Goal: Information Seeking & Learning: Learn about a topic

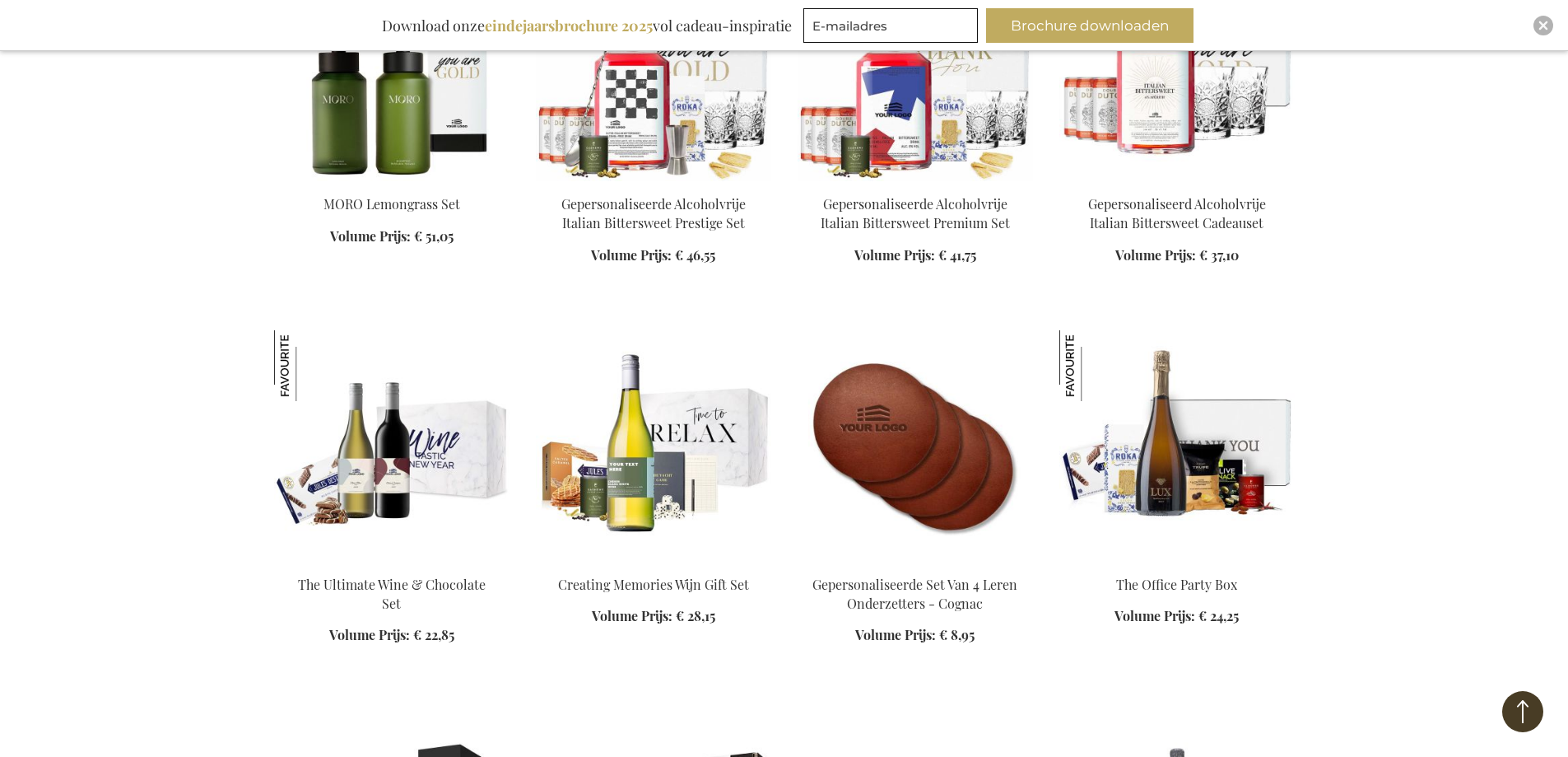
scroll to position [2059, 0]
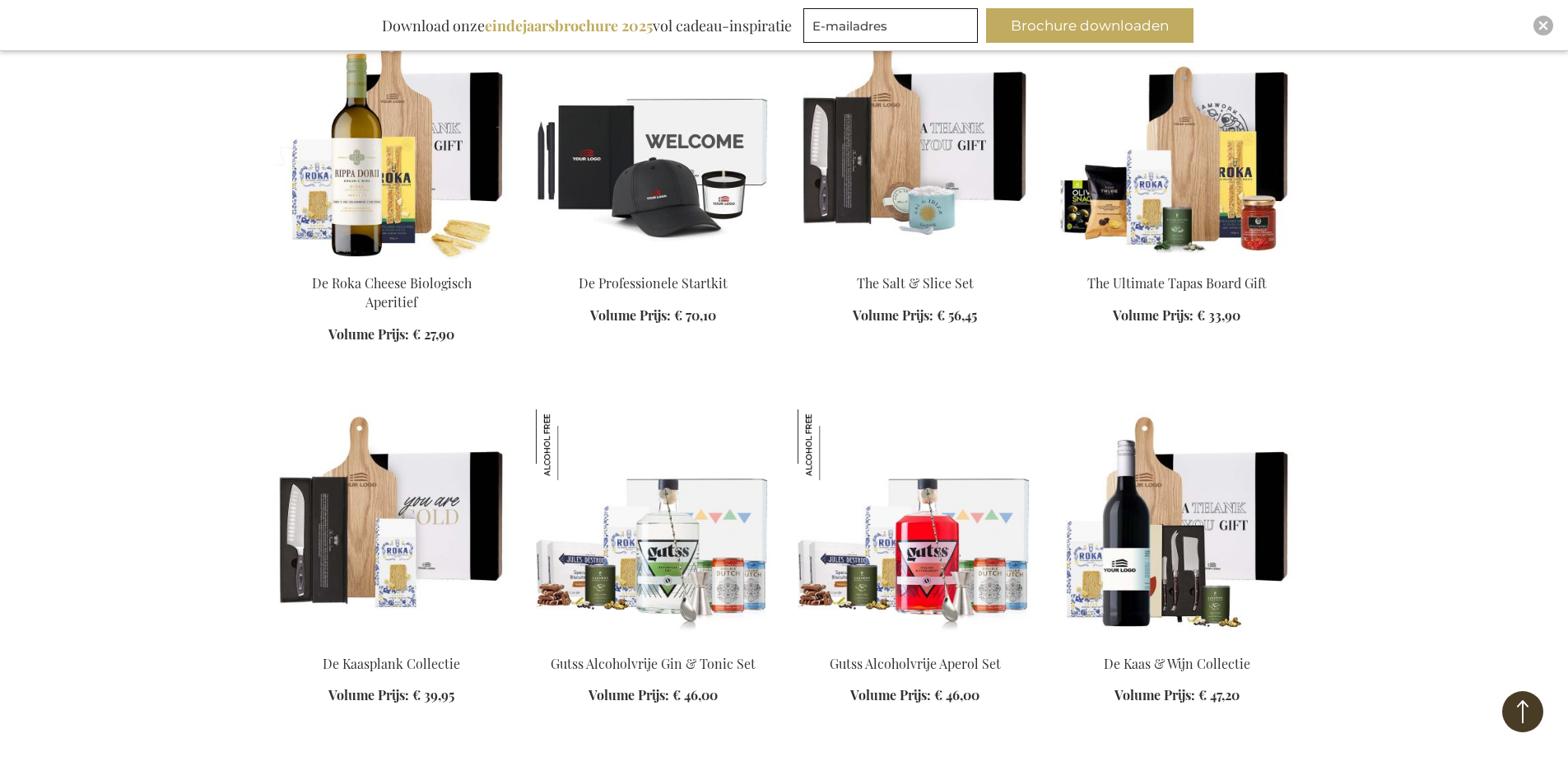
scroll to position [6589, 0]
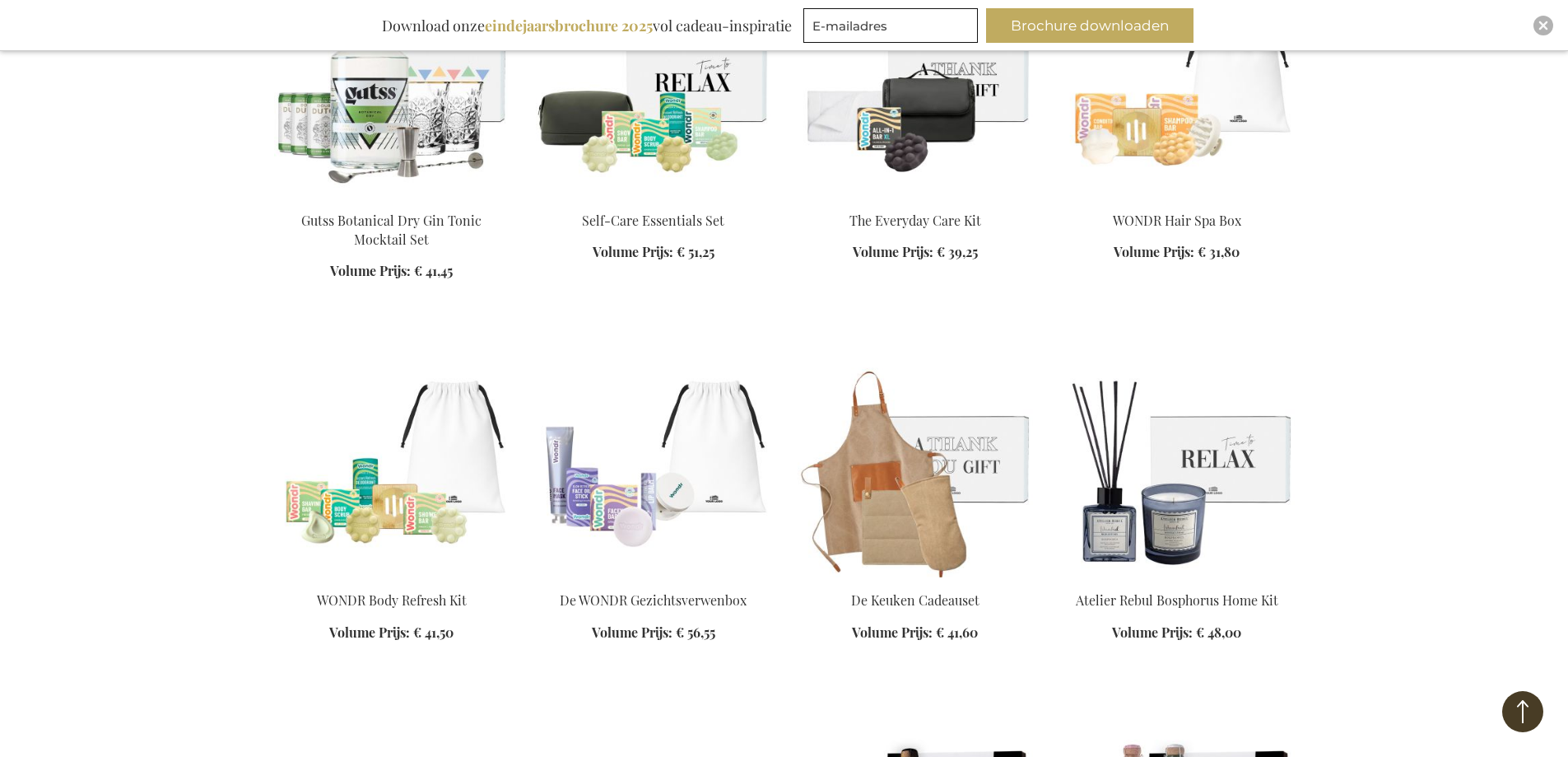
scroll to position [7824, 0]
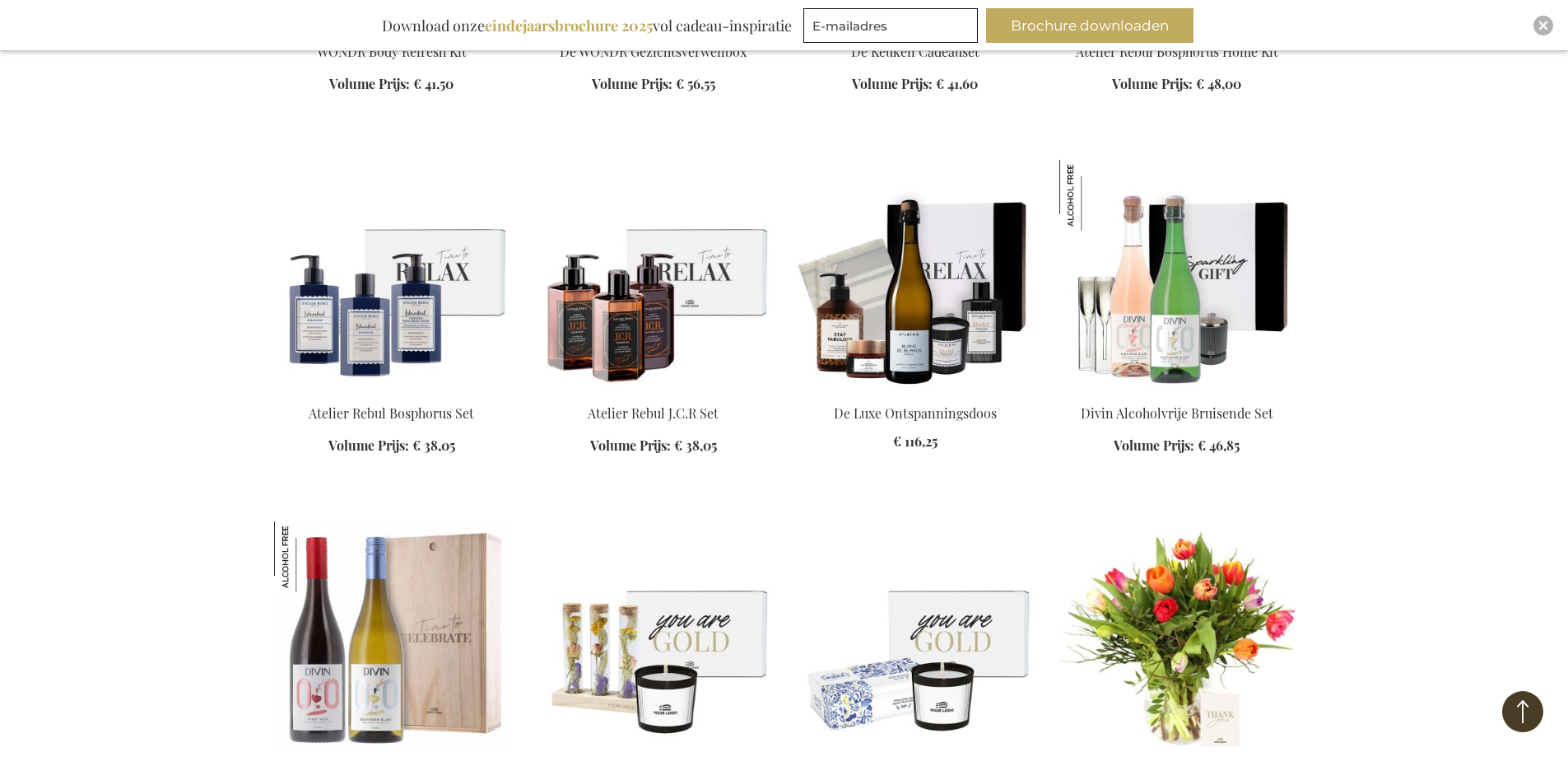
scroll to position [8318, 0]
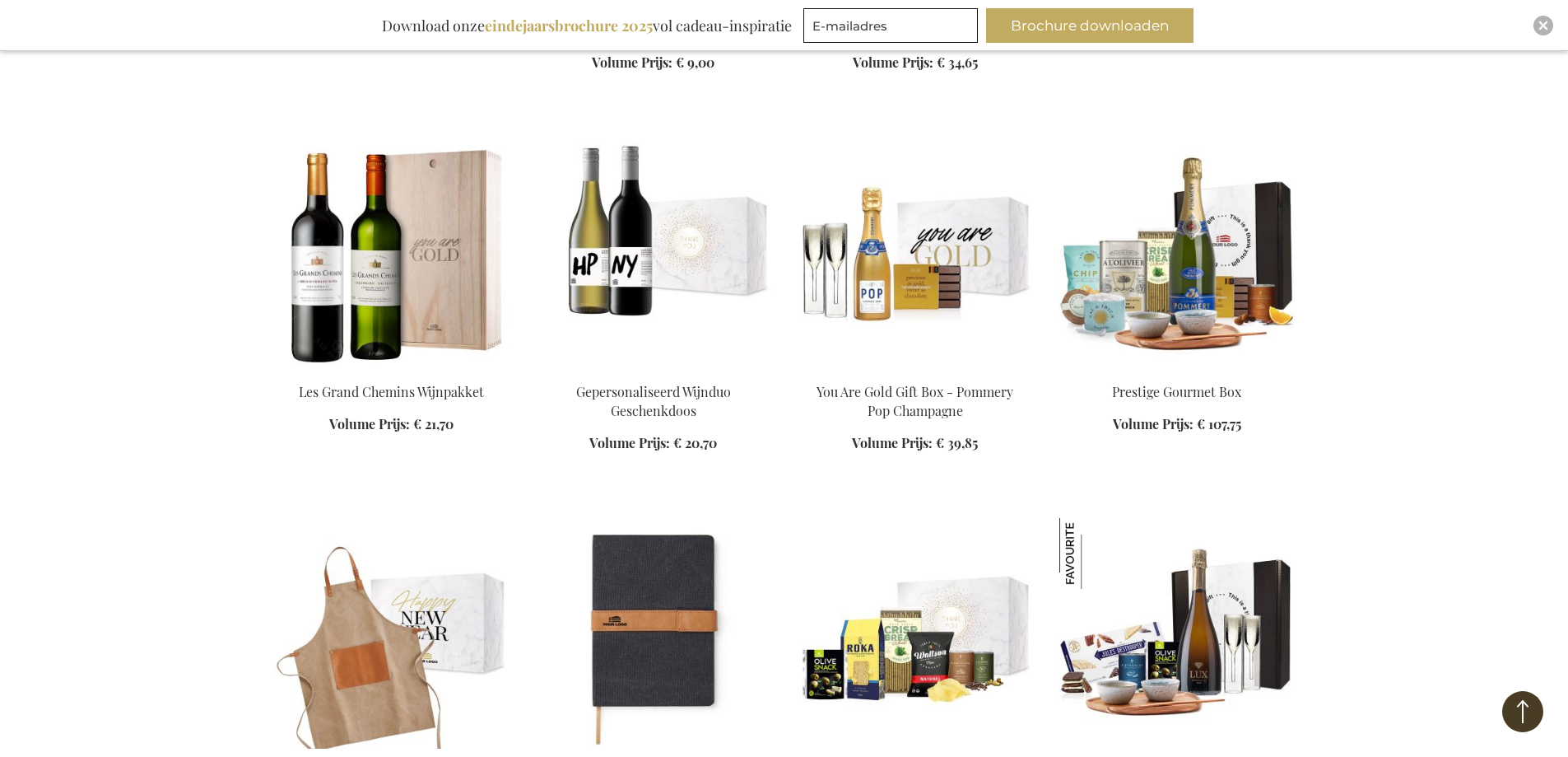
scroll to position [11118, 0]
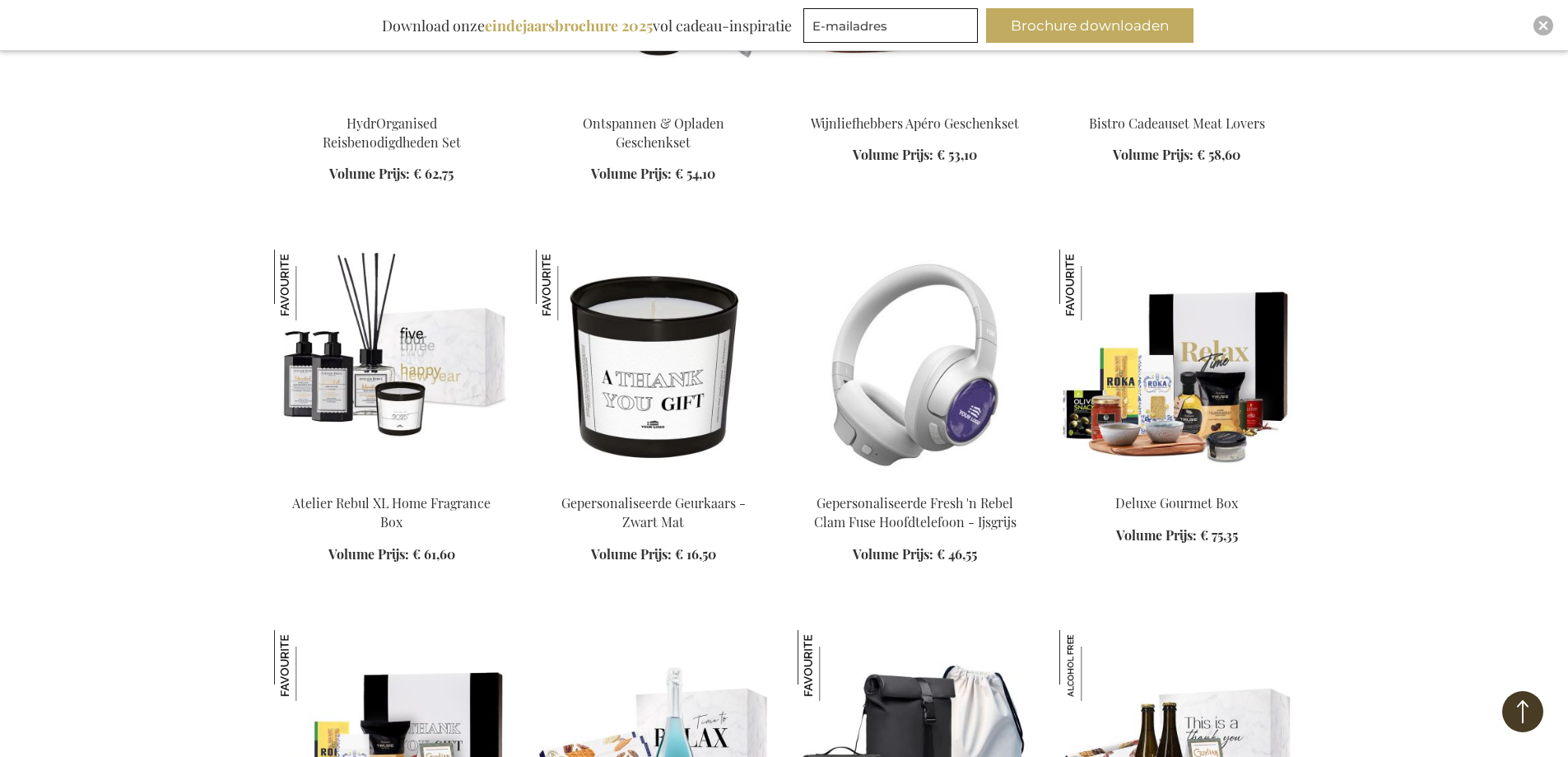
scroll to position [12436, 0]
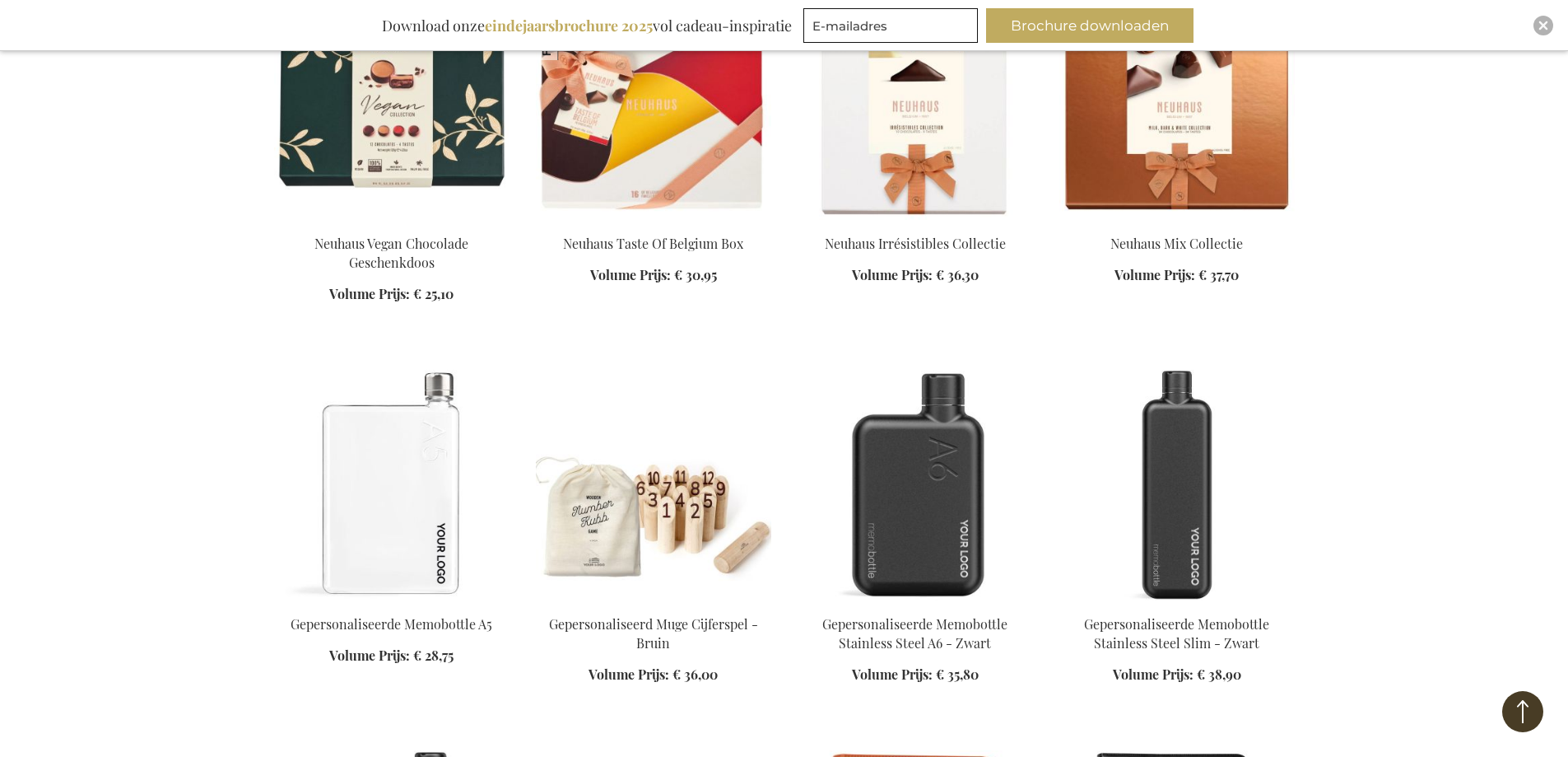
scroll to position [13836, 0]
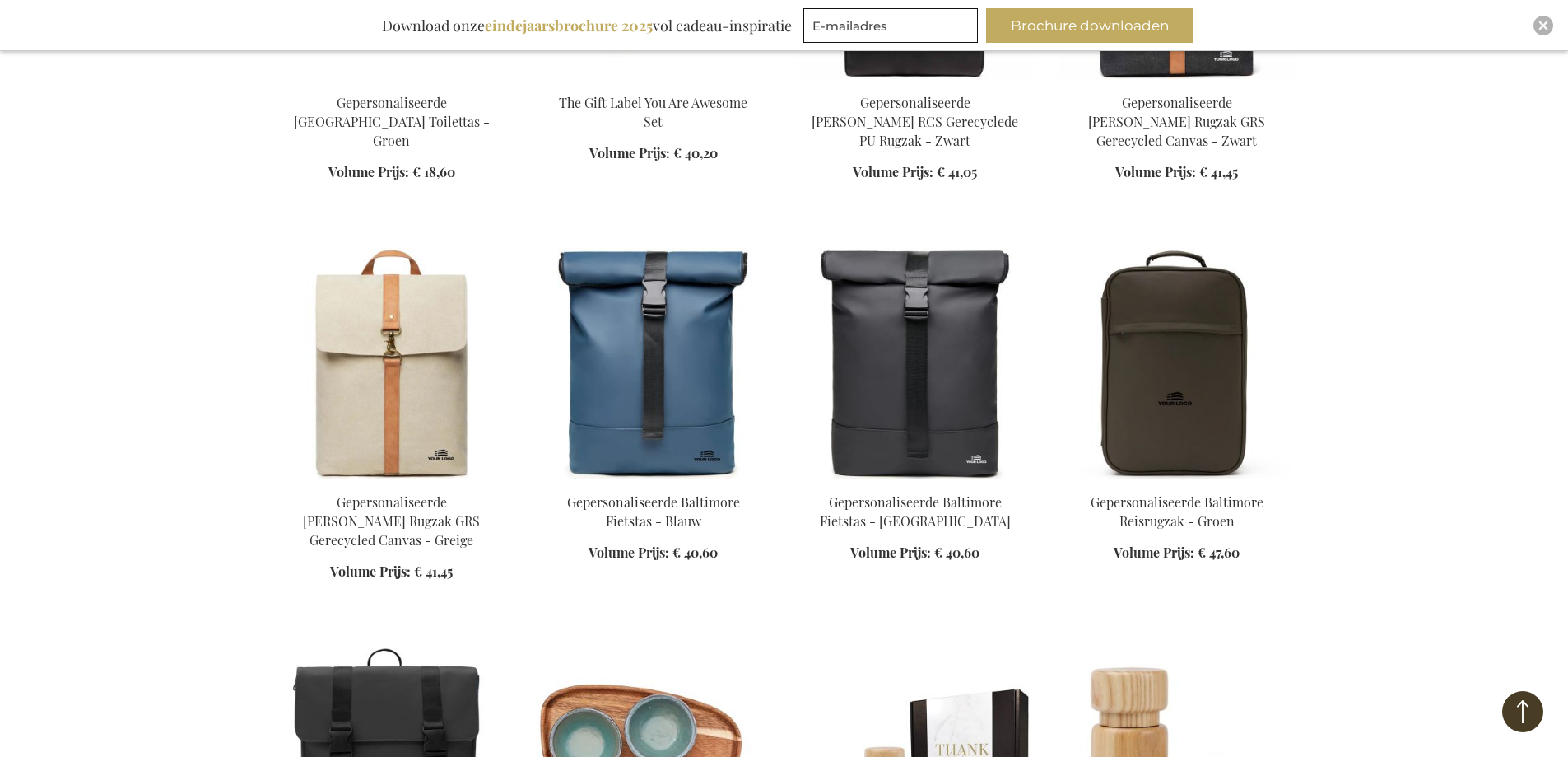
scroll to position [16307, 0]
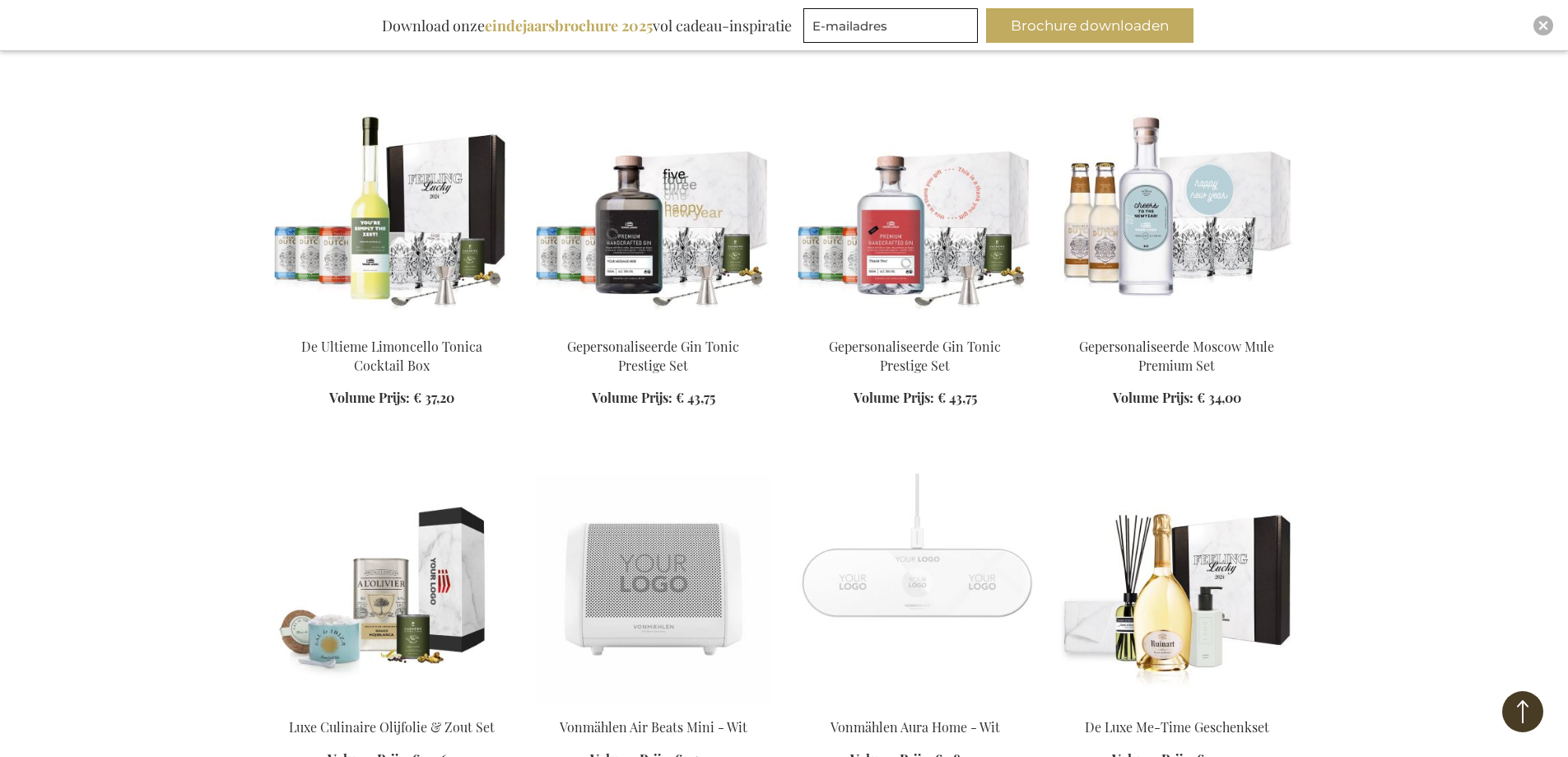
scroll to position [20013, 0]
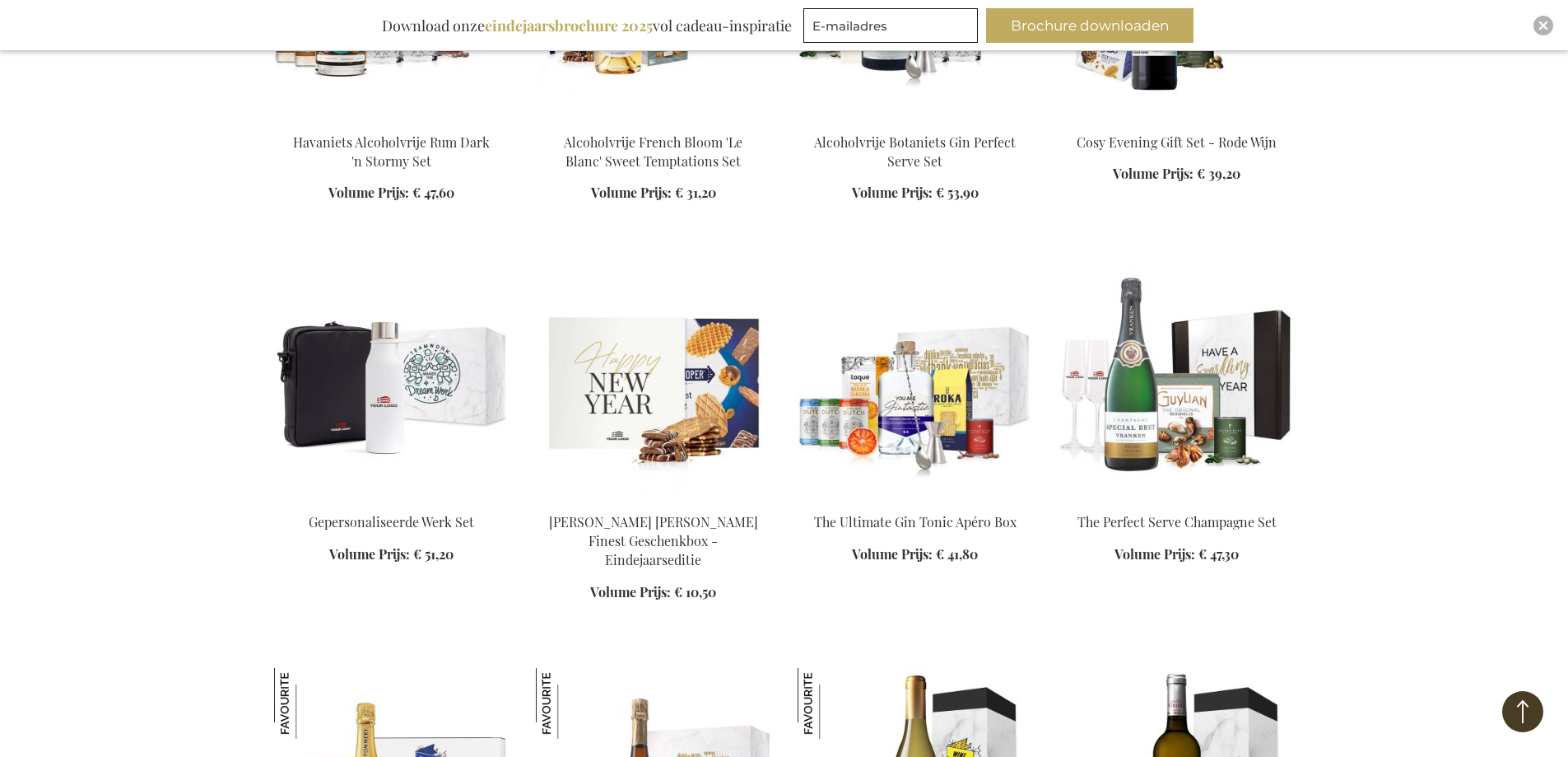
scroll to position [21661, 0]
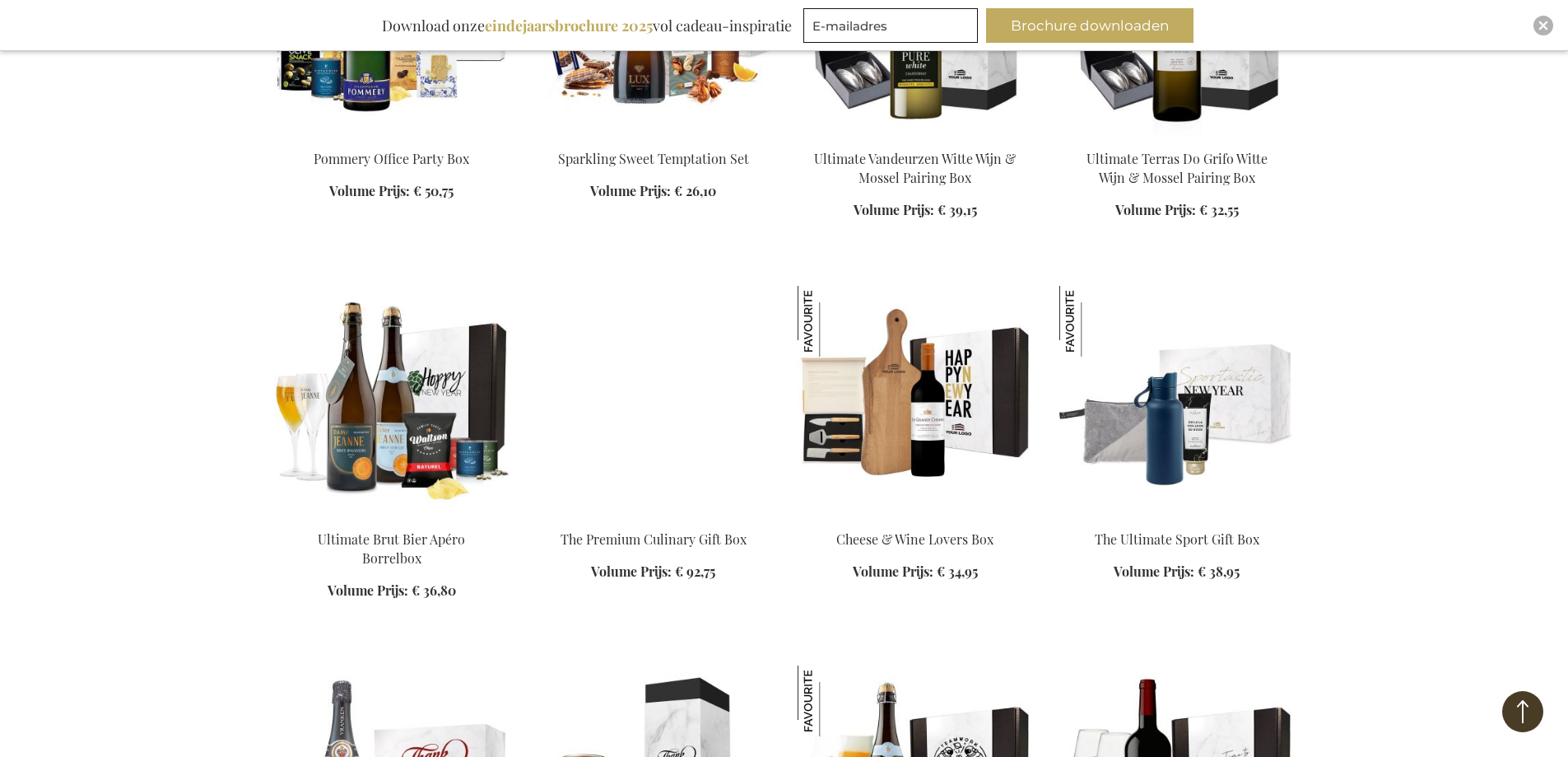
scroll to position [22648, 0]
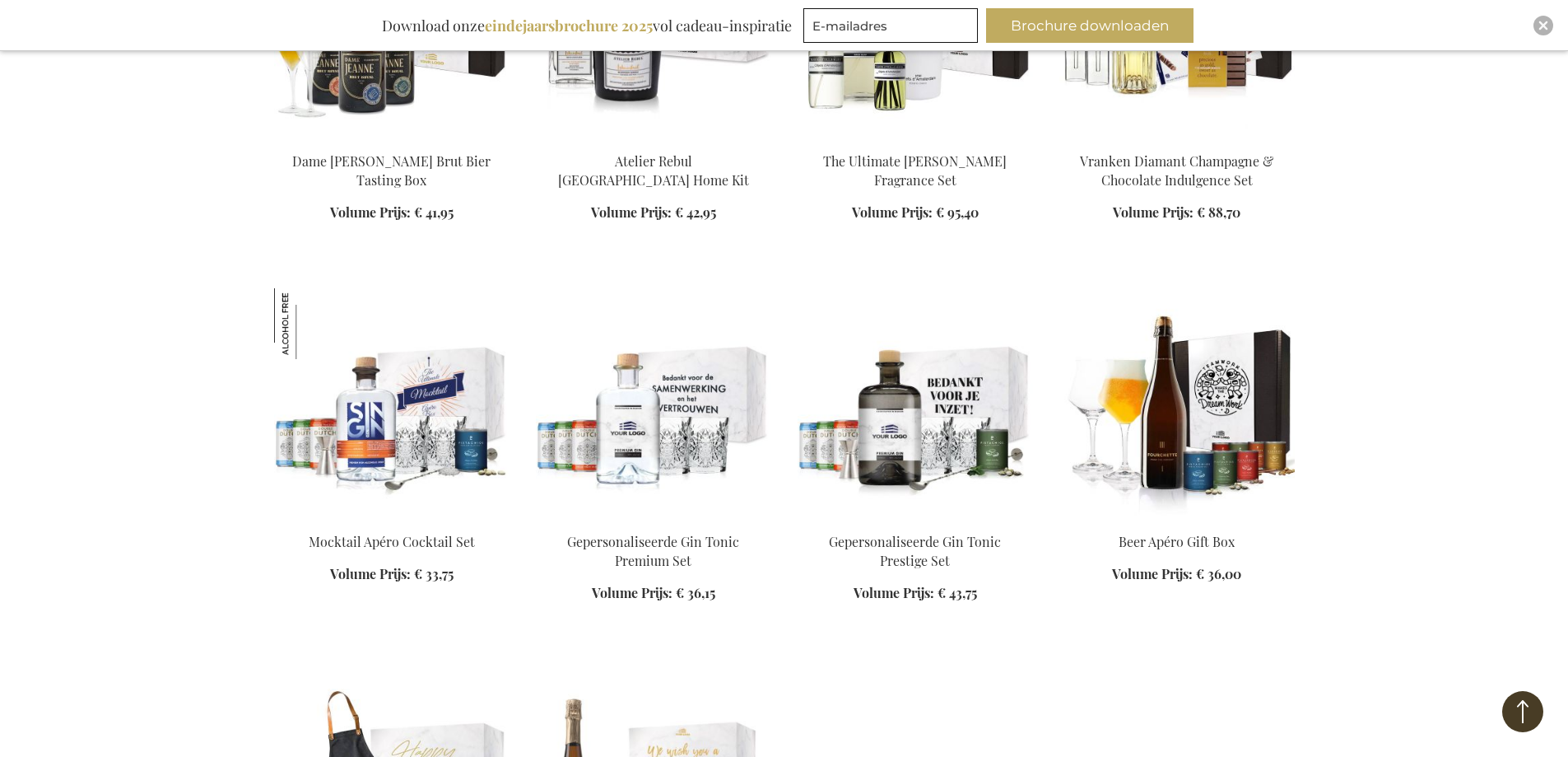
scroll to position [24543, 0]
